Goal: Task Accomplishment & Management: Manage account settings

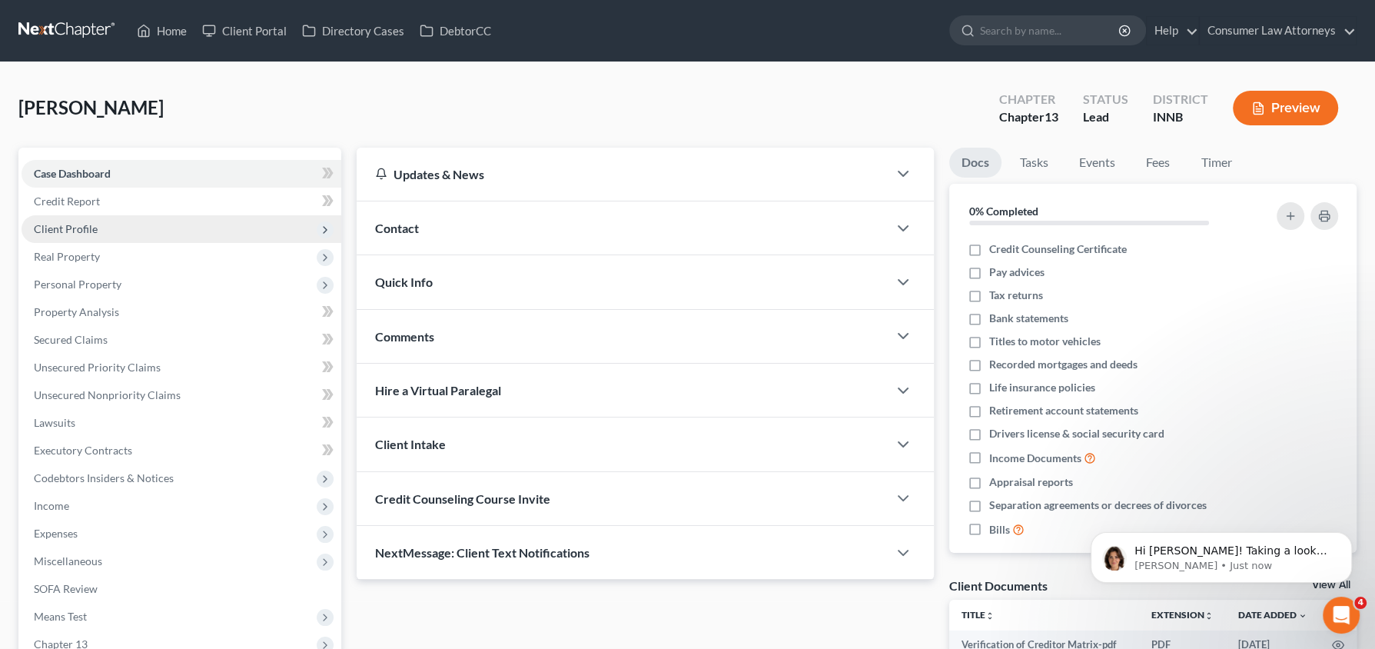
click at [174, 225] on span "Client Profile" at bounding box center [182, 229] width 320 height 28
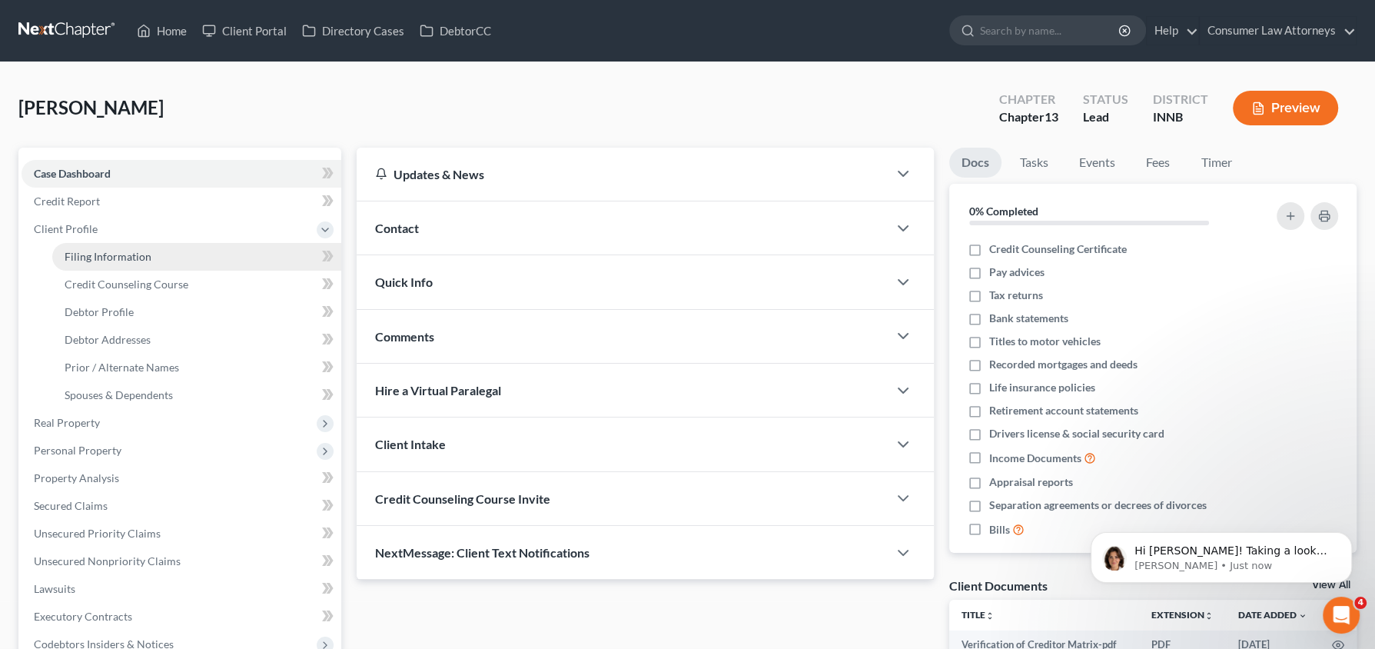
click at [167, 254] on link "Filing Information" at bounding box center [196, 257] width 289 height 28
select select "1"
select select "0"
select select "3"
select select "27"
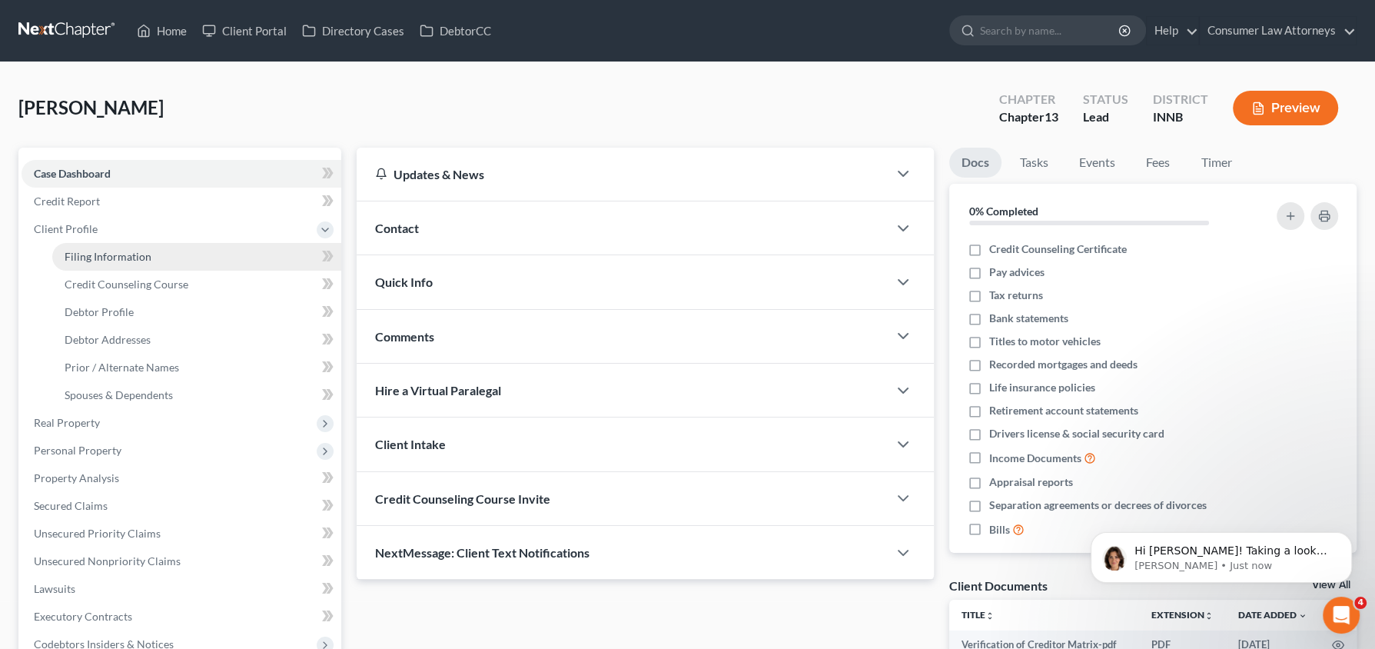
select select "5"
select select "15"
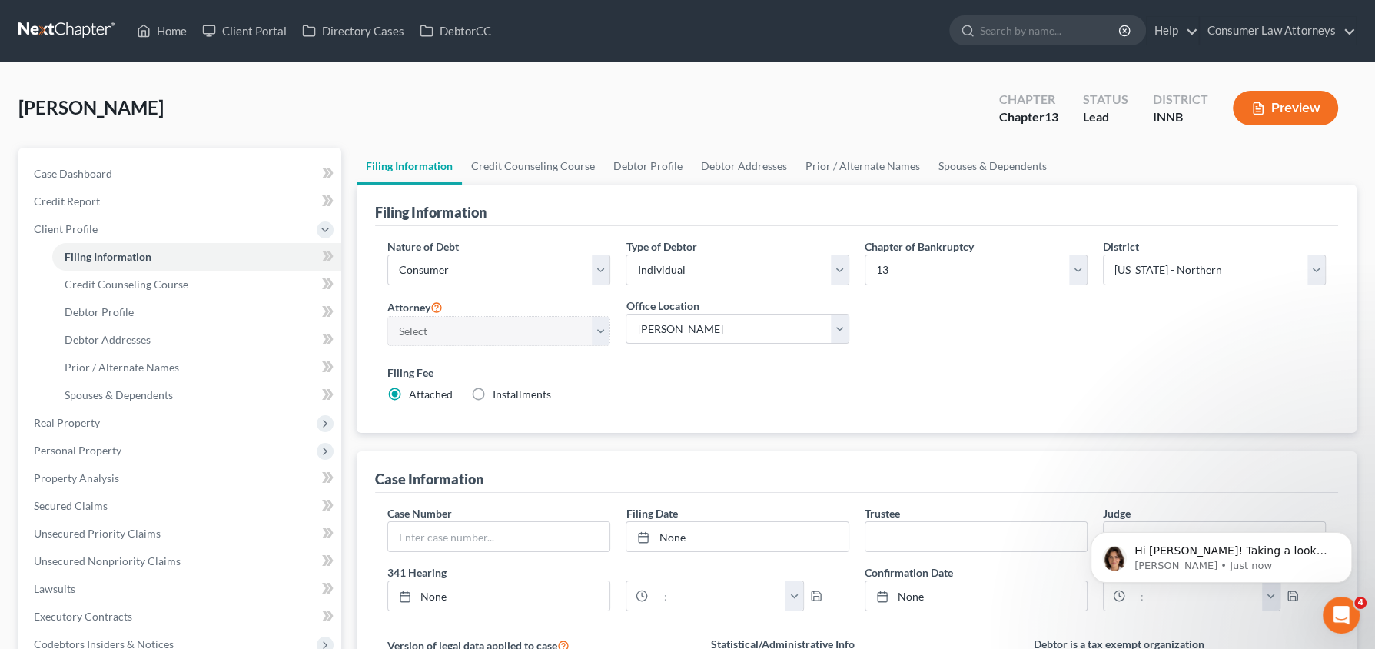
click at [622, 387] on div "Filing Fee Attached Installments Installments" at bounding box center [856, 383] width 938 height 38
click at [684, 329] on select "Main Office [US_STATE] Office Consumer Law Attorneys [PERSON_NAME] Law Group, P…" at bounding box center [737, 329] width 223 height 31
click at [1322, 28] on link "Consumer Law Attorneys" at bounding box center [1278, 31] width 156 height 28
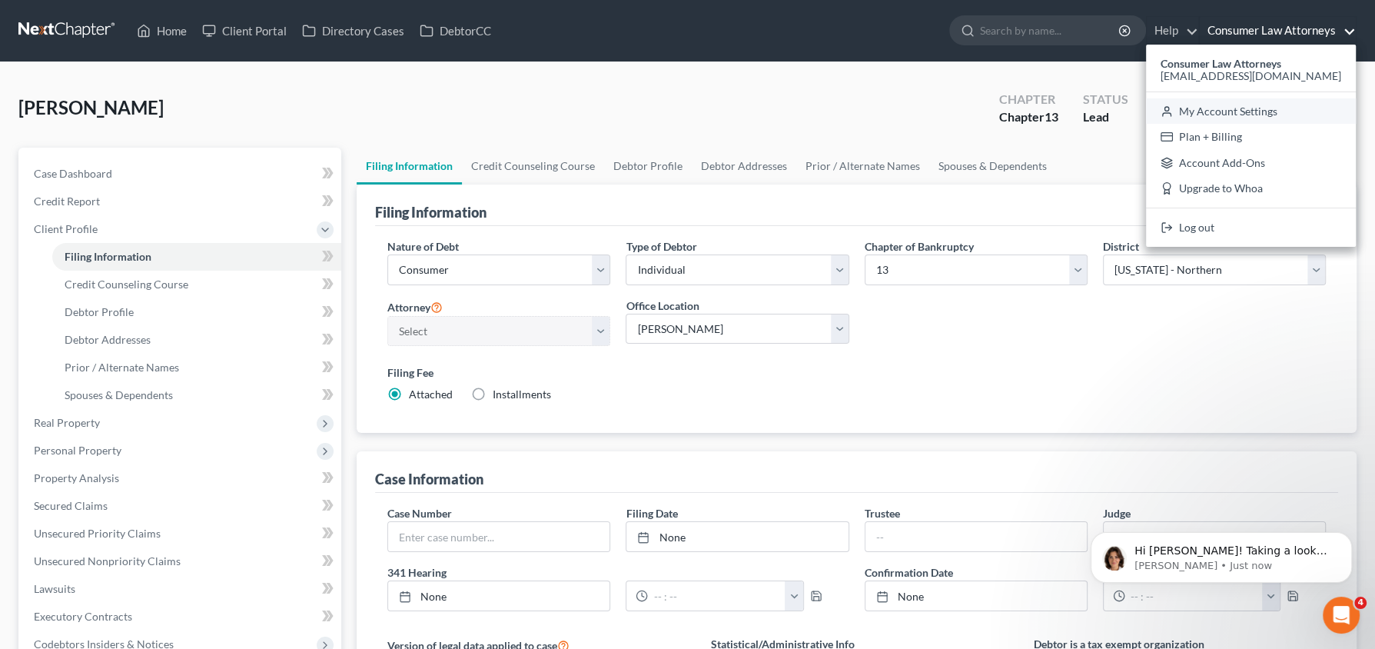
click at [1283, 106] on link "My Account Settings" at bounding box center [1251, 111] width 210 height 26
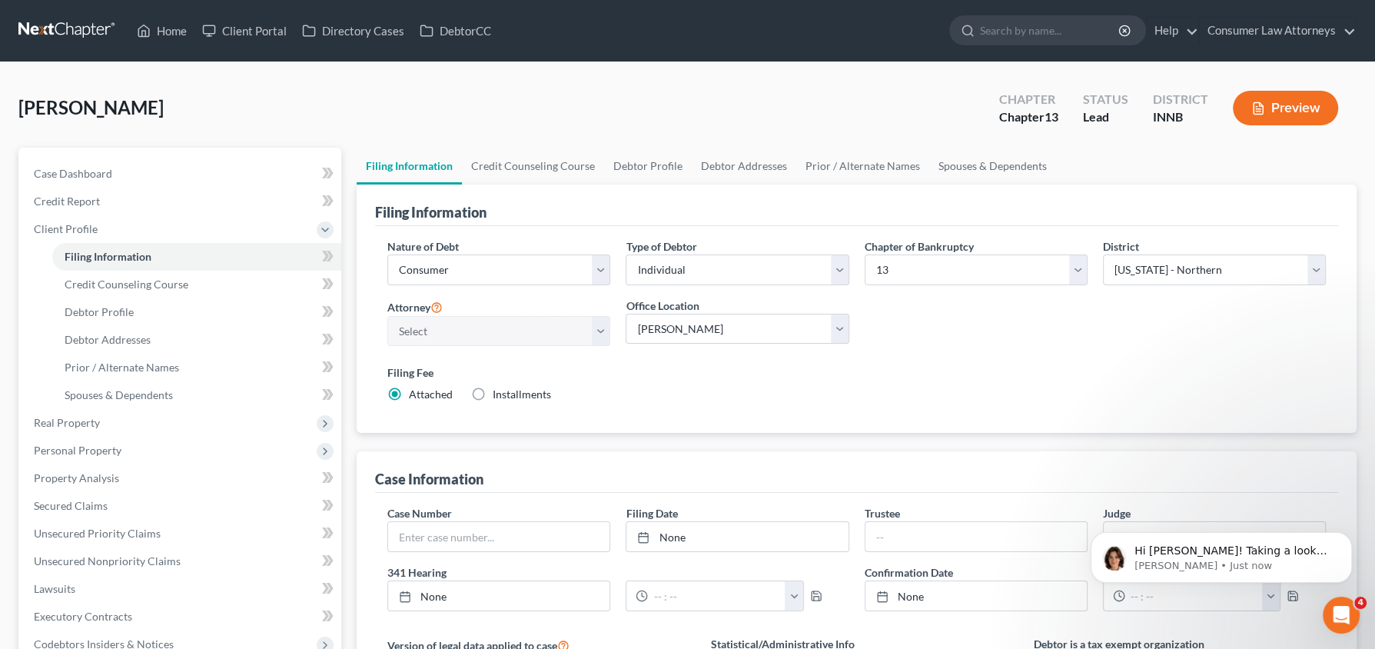
select select "15"
select select "24"
select select "9"
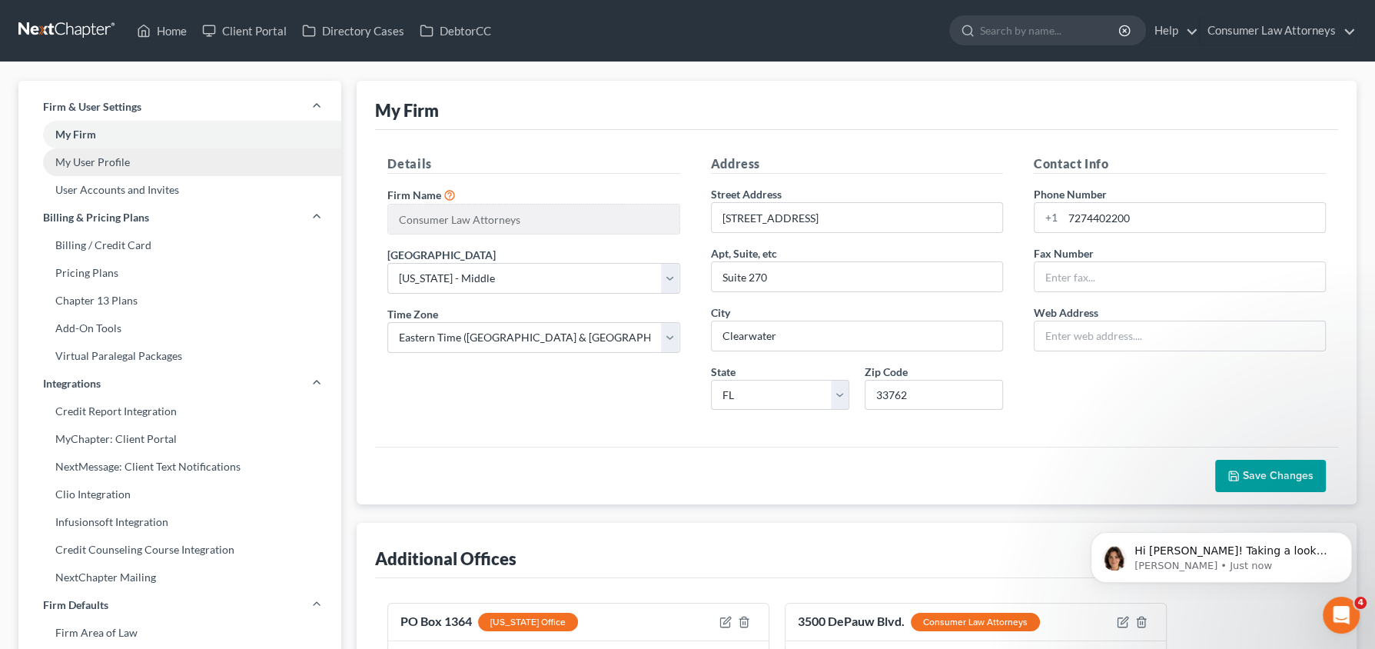
click at [179, 164] on link "My User Profile" at bounding box center [179, 162] width 323 height 28
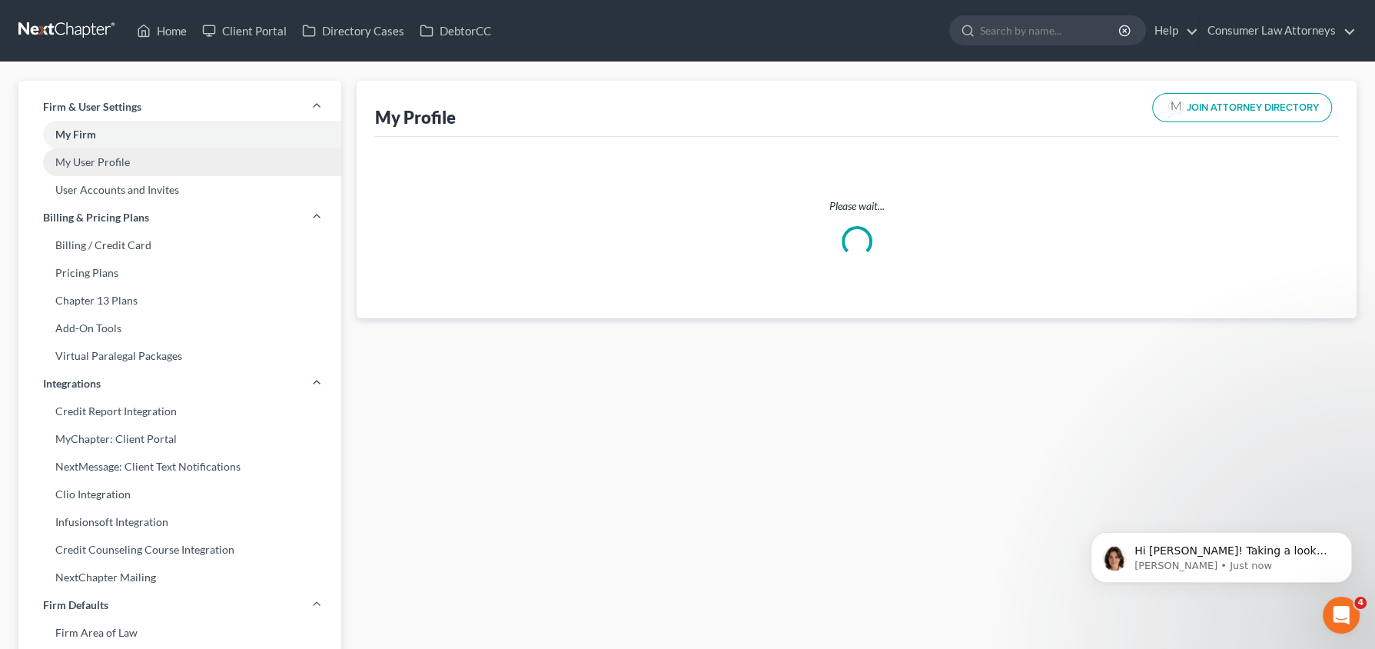
select select "15"
select select "27"
select select "attorney"
select select "0"
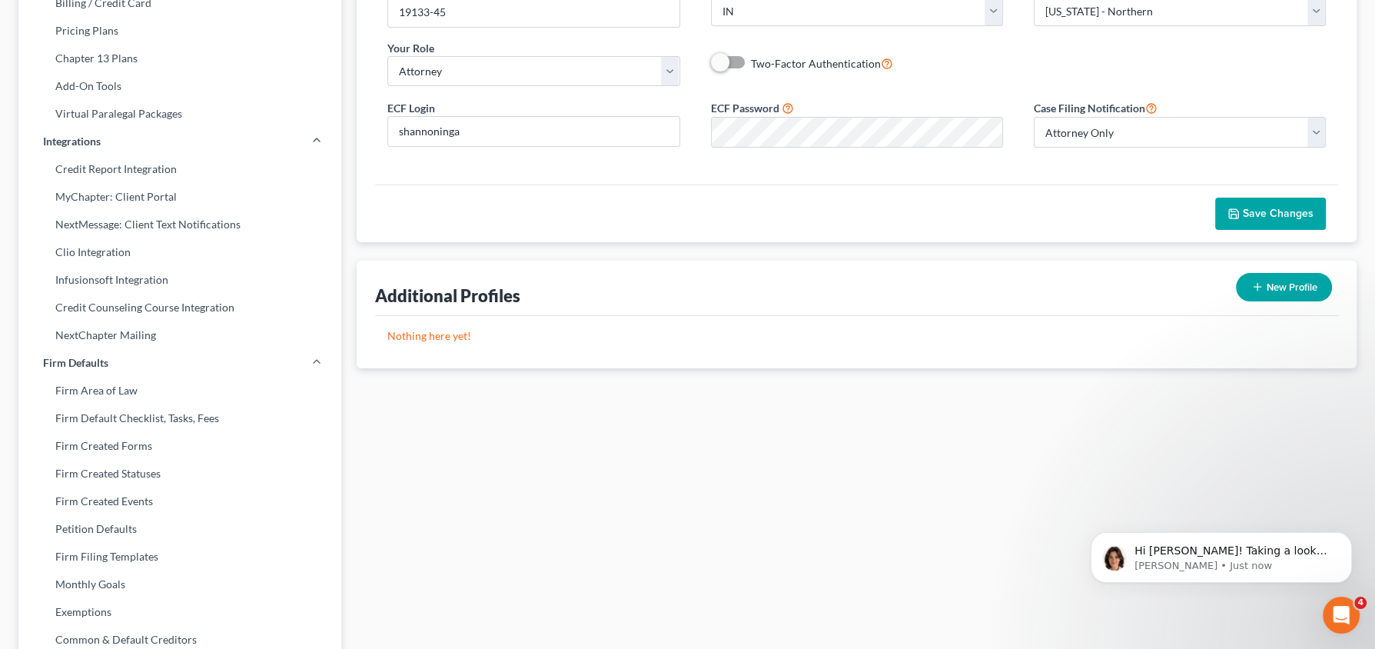
scroll to position [248, 0]
